Goal: Transaction & Acquisition: Purchase product/service

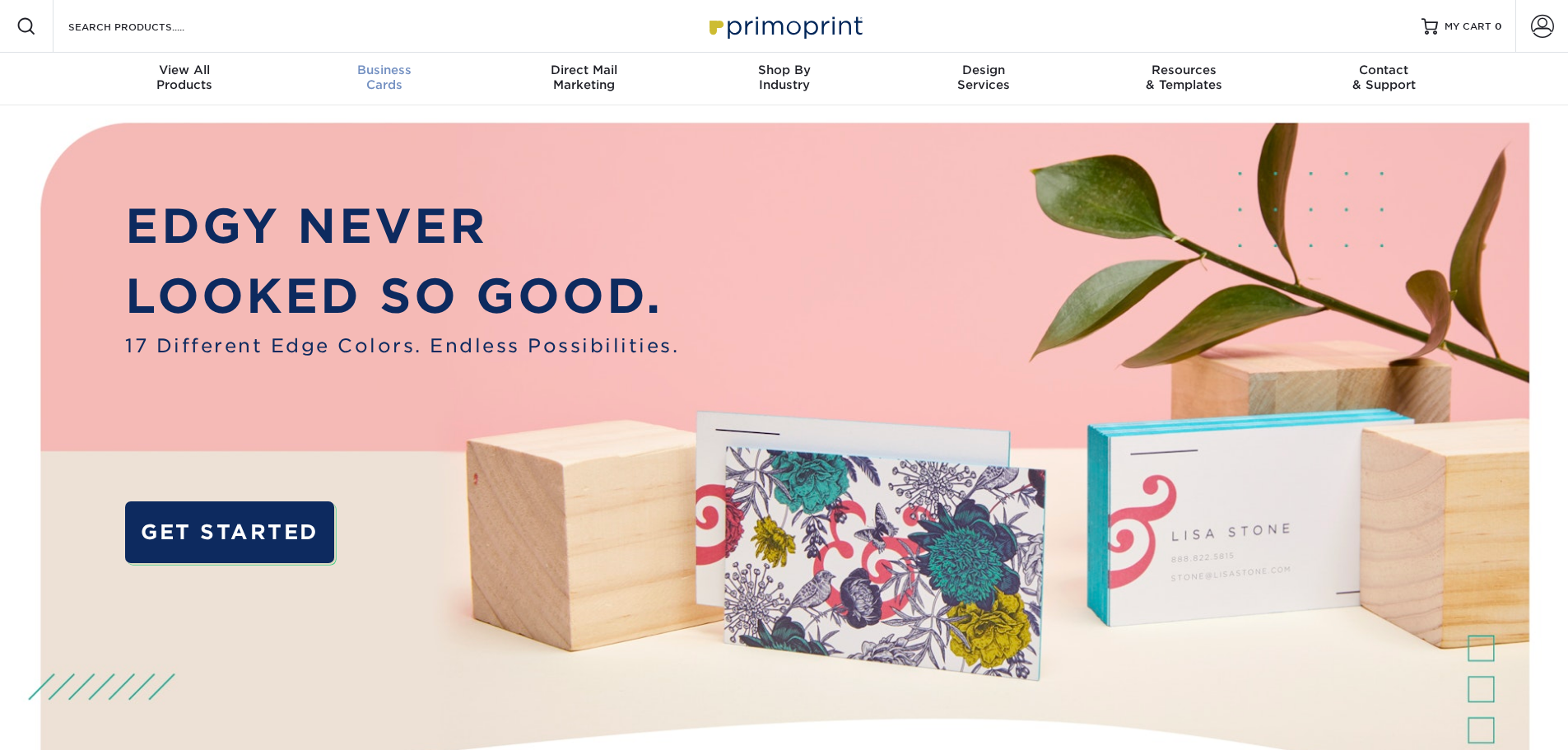
click at [393, 74] on span "Business" at bounding box center [385, 69] width 200 height 15
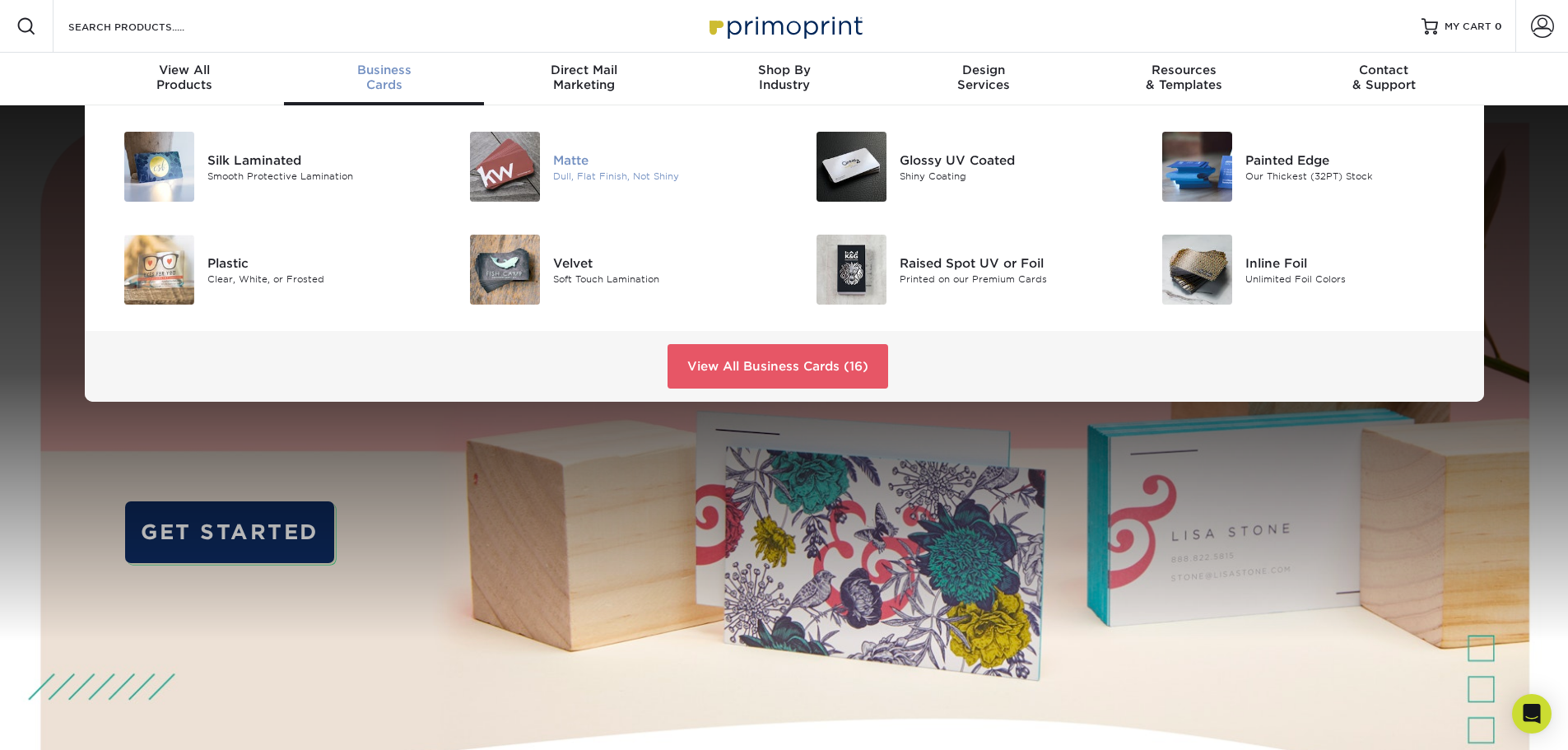
click at [505, 166] on img at bounding box center [505, 167] width 70 height 70
